Goal: Task Accomplishment & Management: Manage account settings

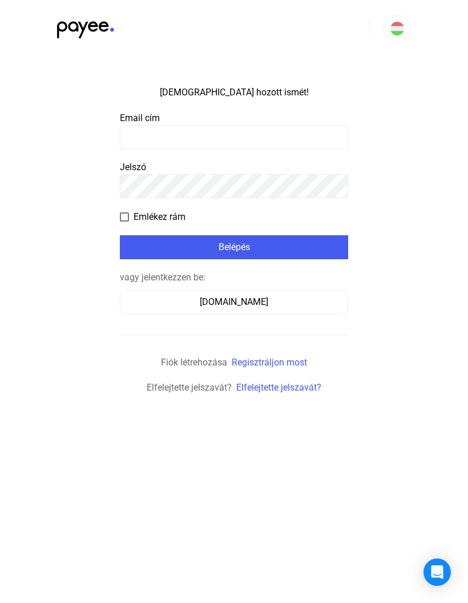
click at [232, 135] on input at bounding box center [234, 137] width 228 height 24
type input "**********"
click at [255, 249] on div "Belépés" at bounding box center [234, 247] width 222 height 14
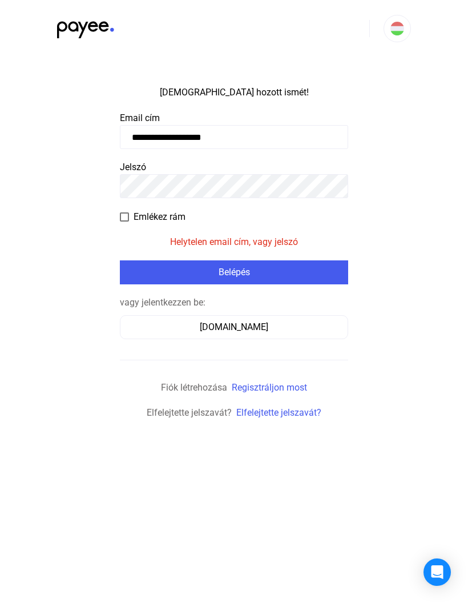
click at [254, 328] on font "[DOMAIN_NAME]" at bounding box center [234, 326] width 69 height 11
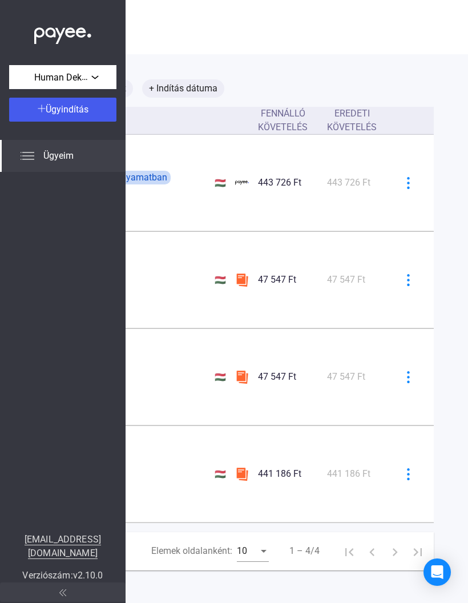
scroll to position [0, 358]
click at [411, 180] on img at bounding box center [409, 183] width 12 height 12
click at [435, 278] on div at bounding box center [234, 301] width 468 height 603
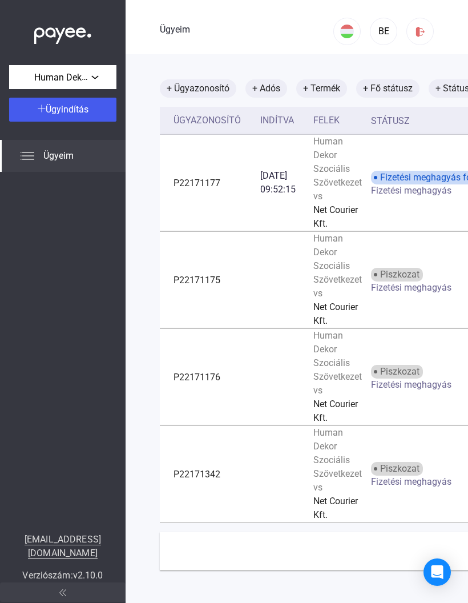
scroll to position [0, 0]
